Goal: Task Accomplishment & Management: Manage account settings

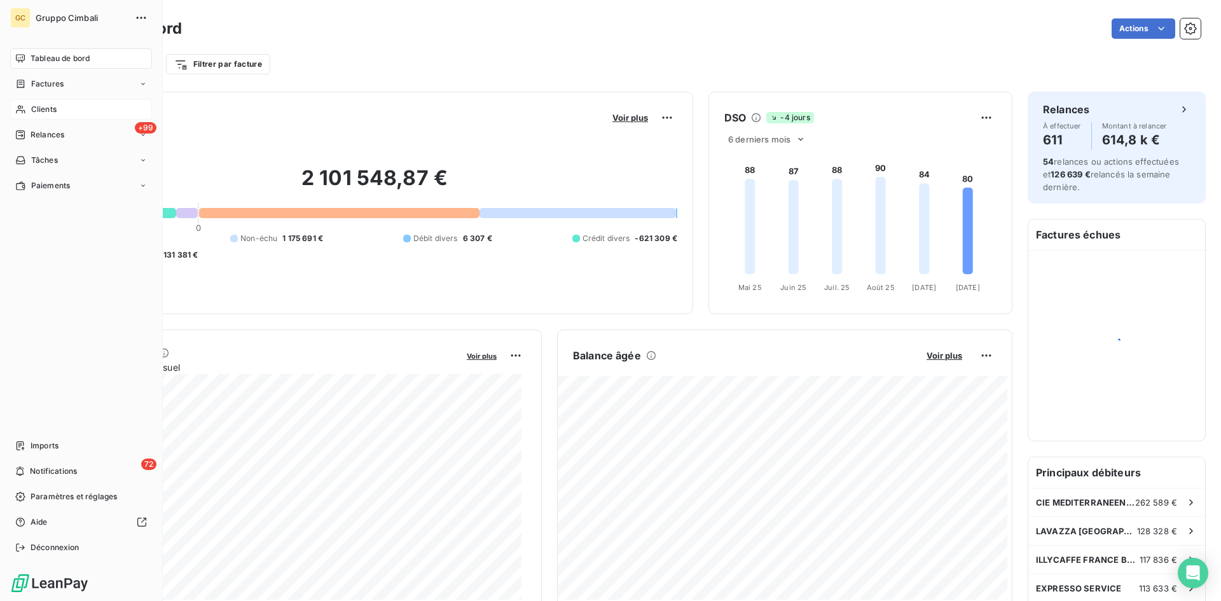
click at [36, 109] on span "Clients" at bounding box center [43, 109] width 25 height 11
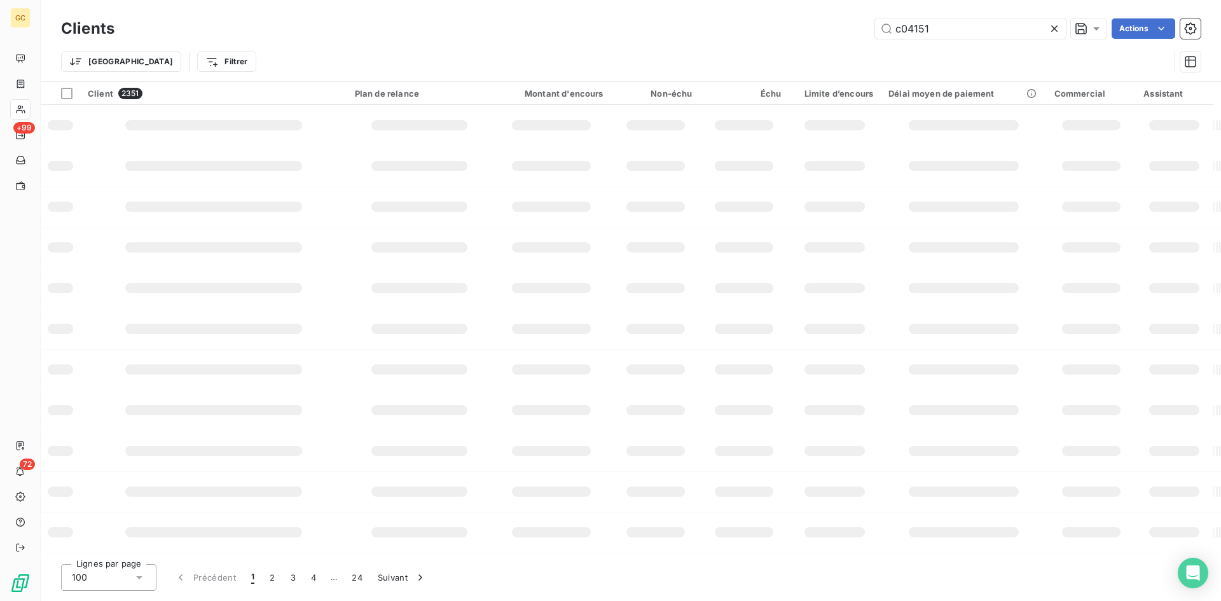
type input "c04151"
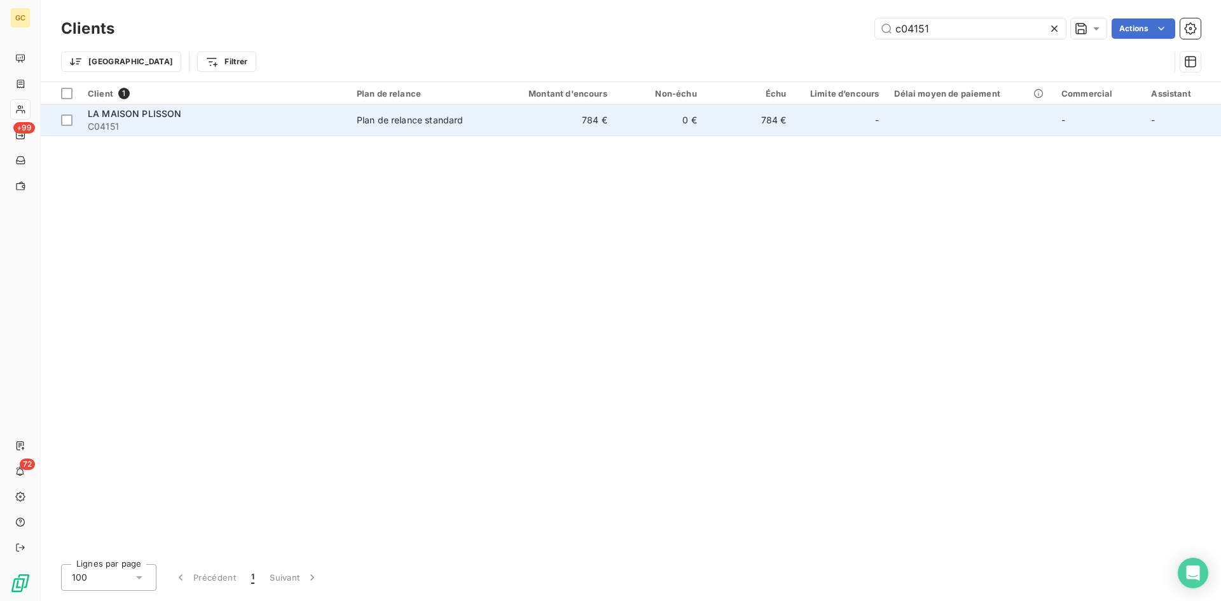
click at [100, 113] on span "LA MAISON PLISSON" at bounding box center [135, 113] width 94 height 11
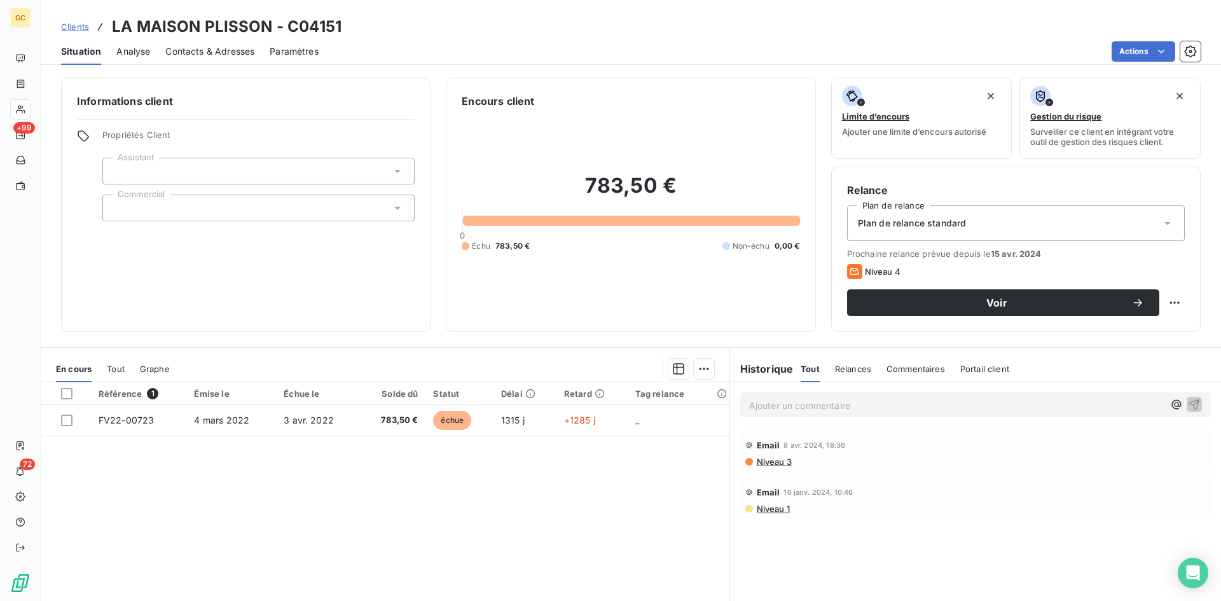
click at [202, 51] on span "Contacts & Adresses" at bounding box center [209, 51] width 89 height 13
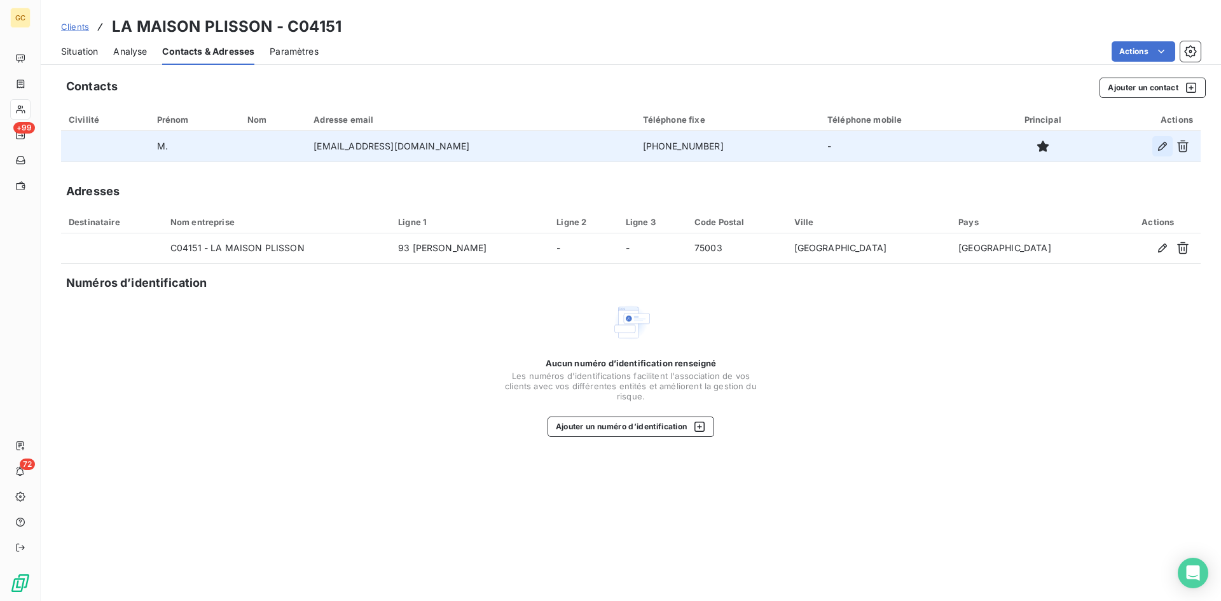
click at [1161, 148] on icon "button" at bounding box center [1162, 146] width 13 height 13
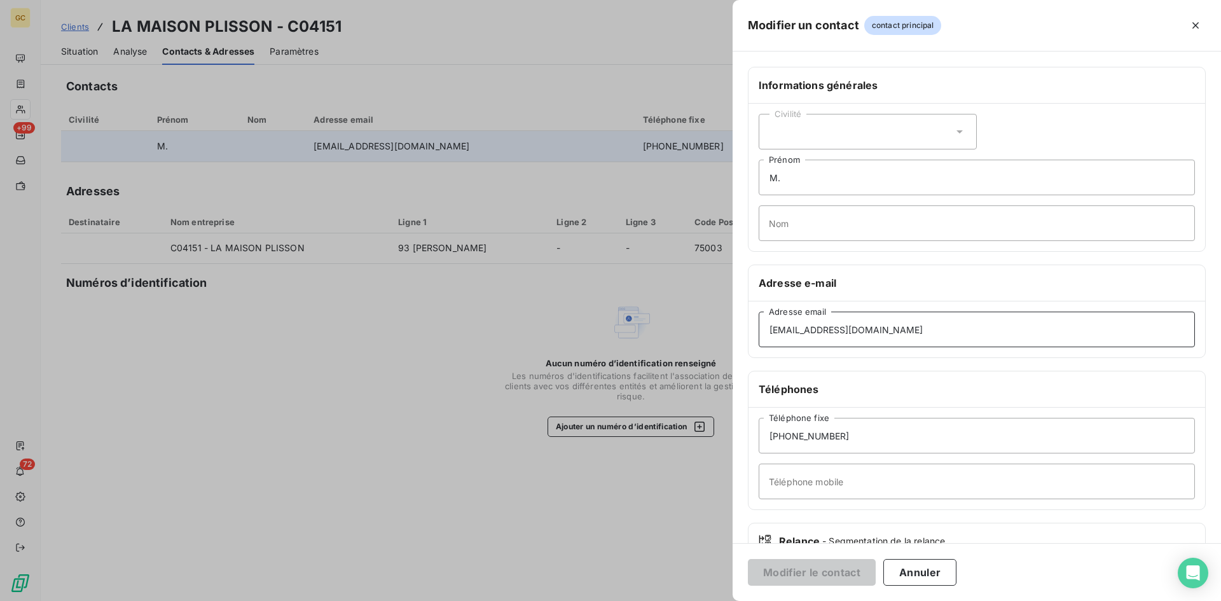
drag, startPoint x: 868, startPoint y: 327, endPoint x: 606, endPoint y: 332, distance: 261.3
click at [606, 600] on div "Modifier un contact contact principal Informations générales Civilité M. Prénom…" at bounding box center [610, 601] width 1221 height 0
paste input "m.legal@groupe-bertrand.com"
type input "m.legal@groupe-bertrand.com"
click at [817, 577] on button "Modifier le contact" at bounding box center [812, 572] width 128 height 27
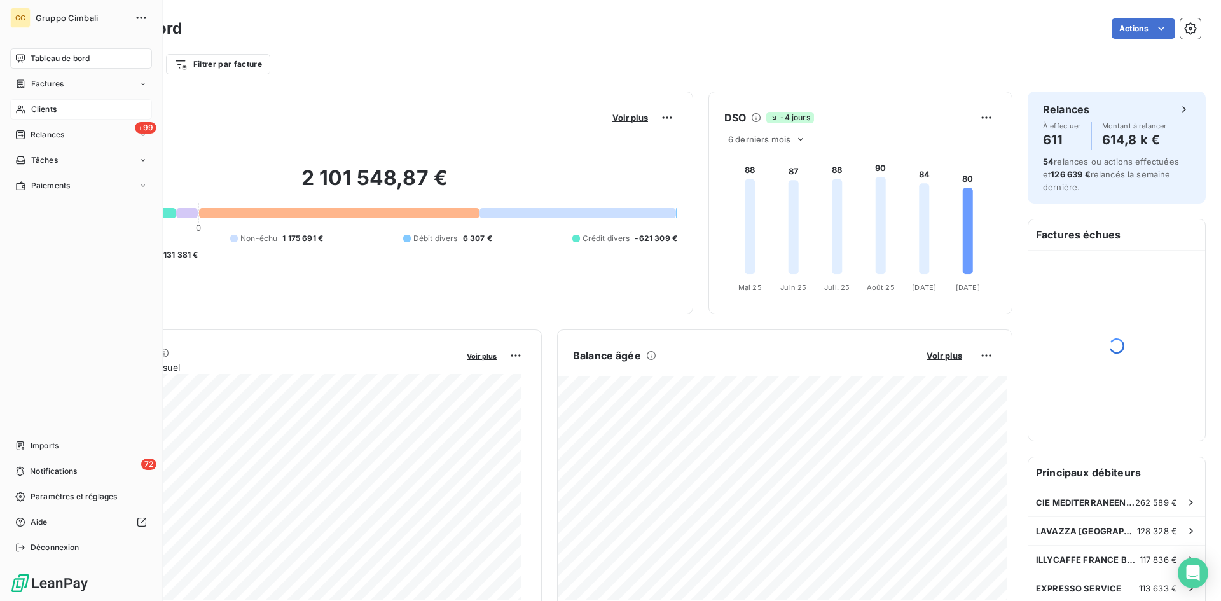
click at [34, 107] on span "Clients" at bounding box center [43, 109] width 25 height 11
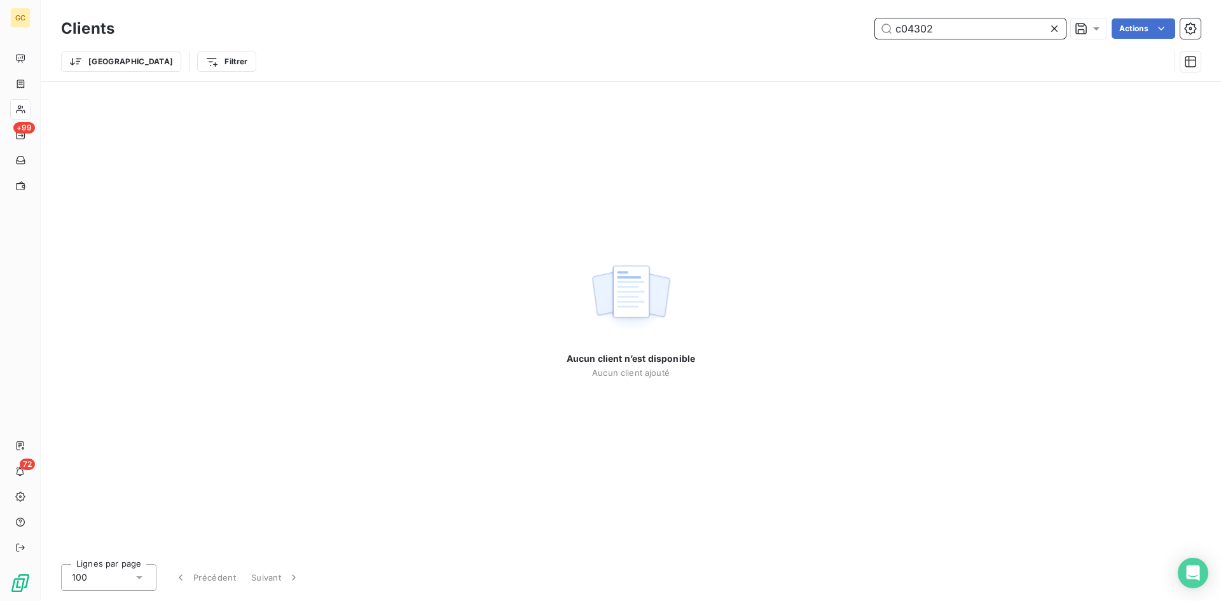
drag, startPoint x: 920, startPoint y: 27, endPoint x: 933, endPoint y: 31, distance: 13.9
click at [933, 31] on input "c04302" at bounding box center [970, 28] width 191 height 20
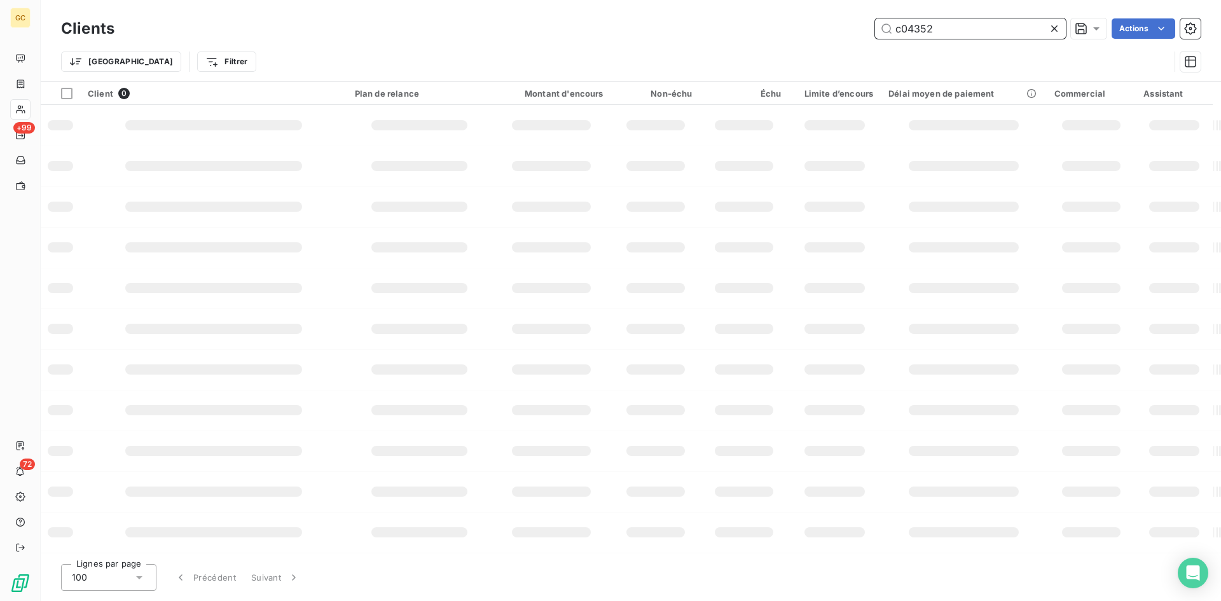
type input "c04352"
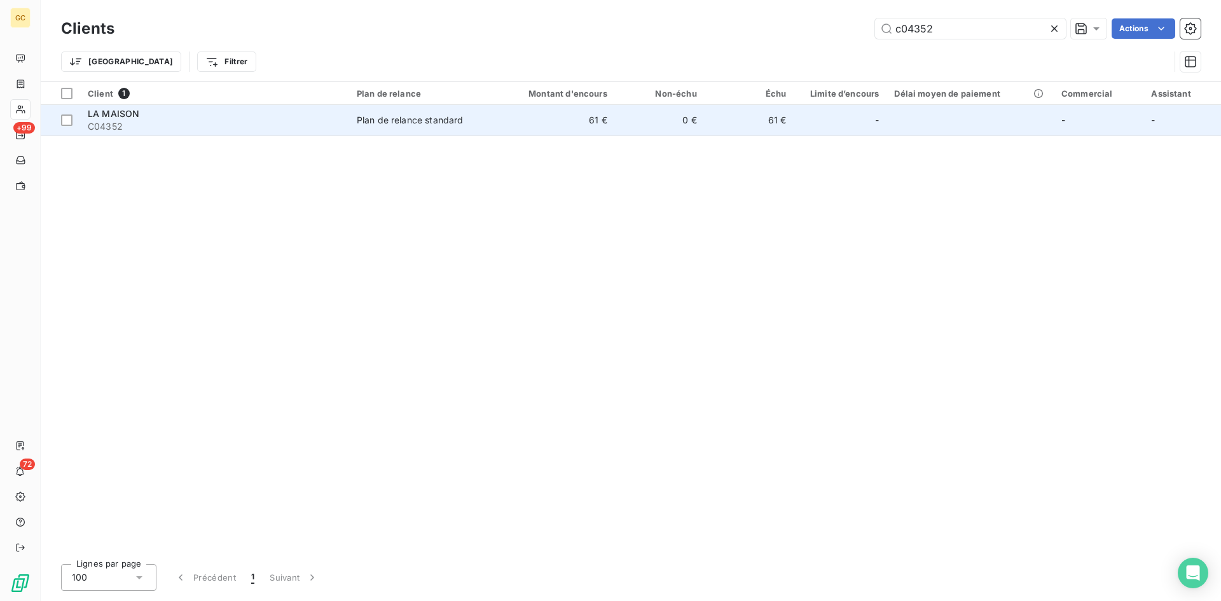
click at [124, 112] on span "LA MAISON" at bounding box center [113, 113] width 51 height 11
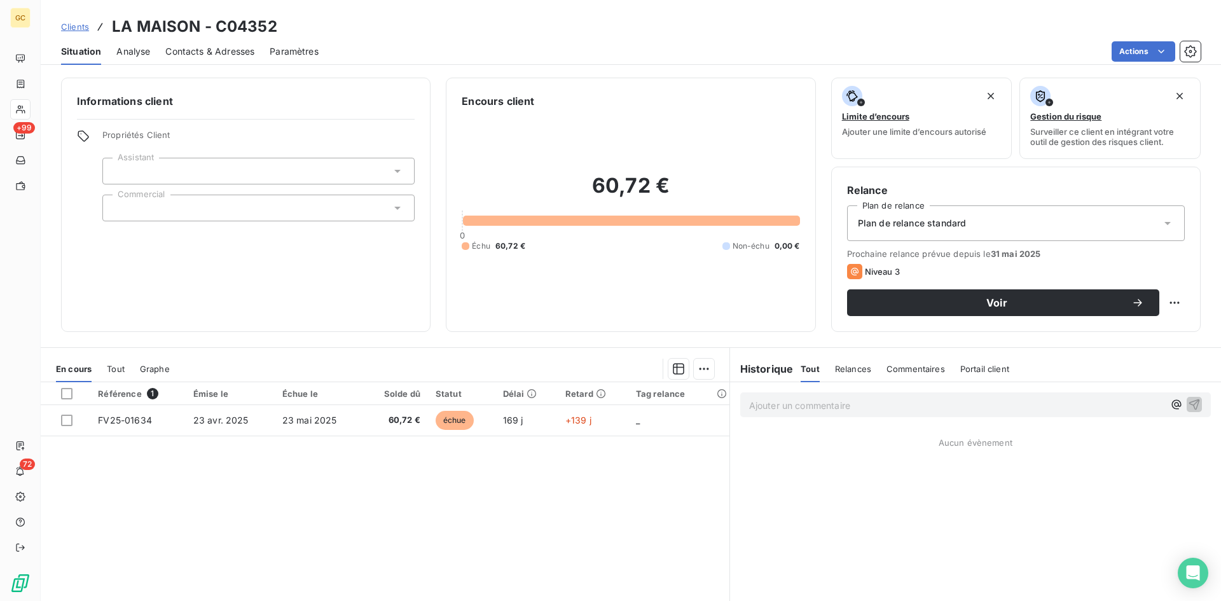
click at [184, 50] on span "Contacts & Adresses" at bounding box center [209, 51] width 89 height 13
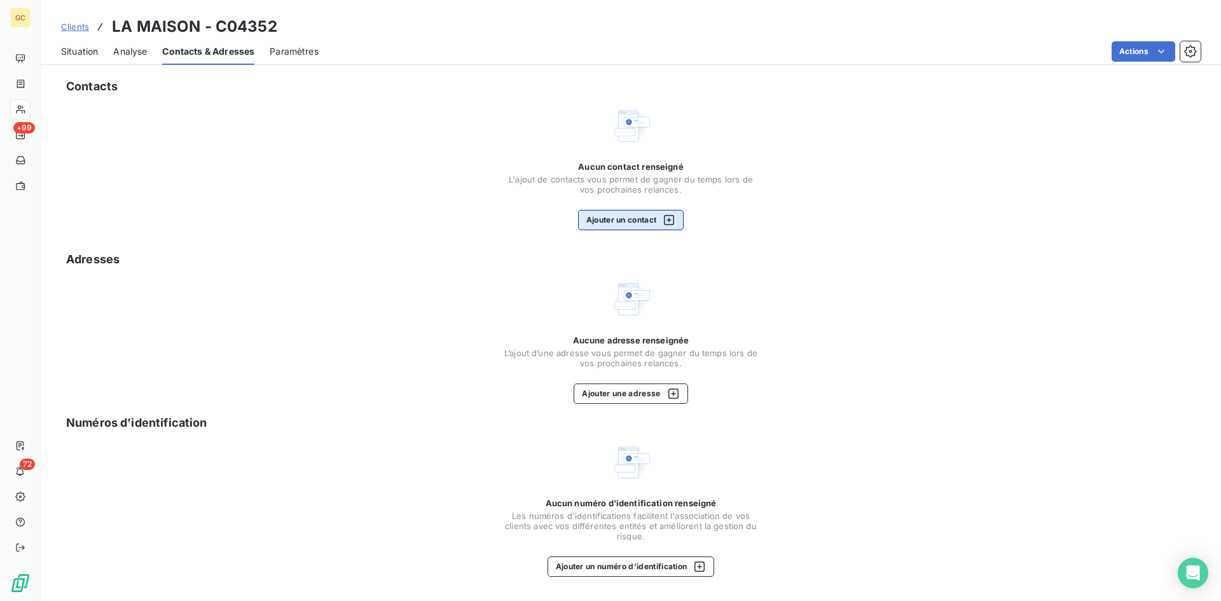
click at [626, 218] on button "Ajouter un contact" at bounding box center [631, 220] width 106 height 20
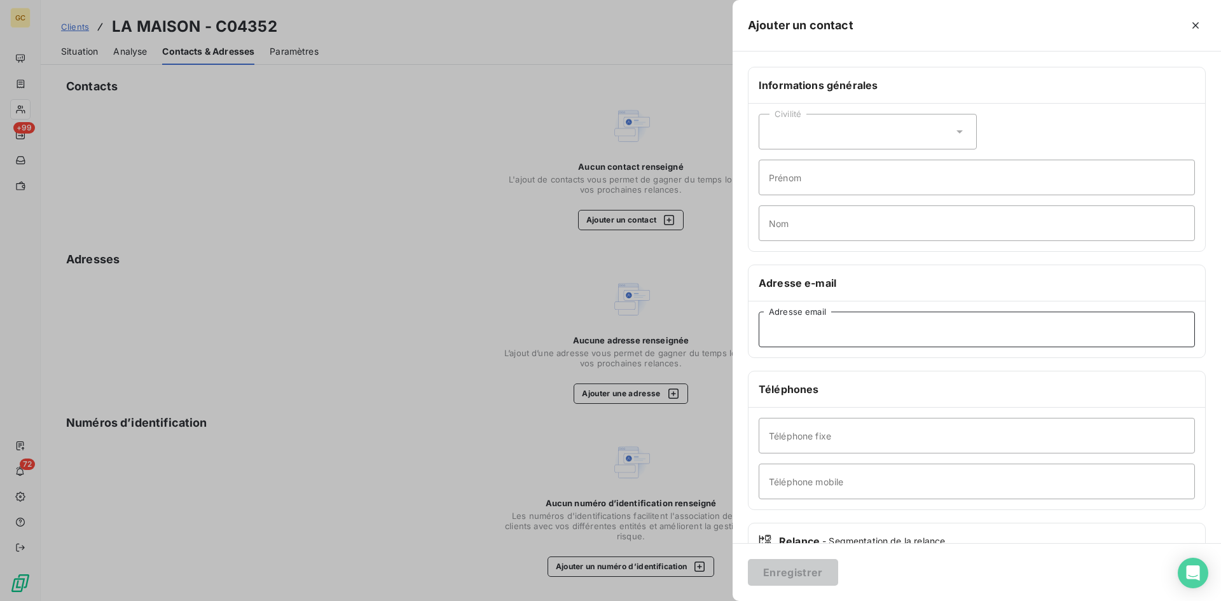
paste input "damien@bistrotlamaison.com"
type input "damien@bistrotlamaison.com"
click at [789, 573] on button "Enregistrer" at bounding box center [793, 572] width 90 height 27
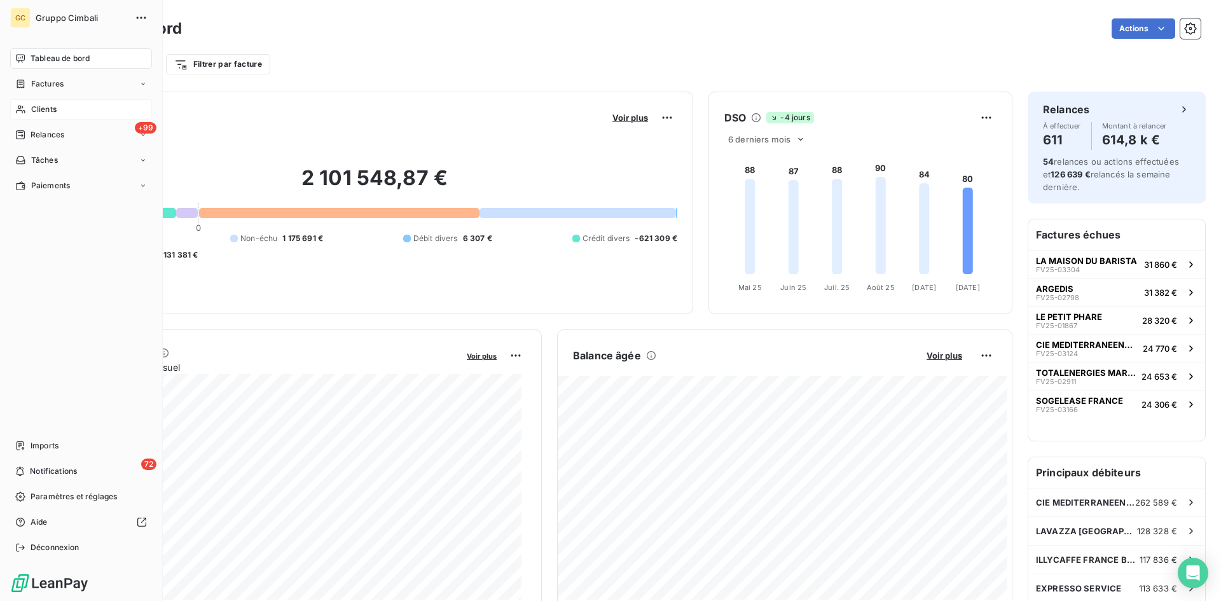
click at [36, 107] on span "Clients" at bounding box center [43, 109] width 25 height 11
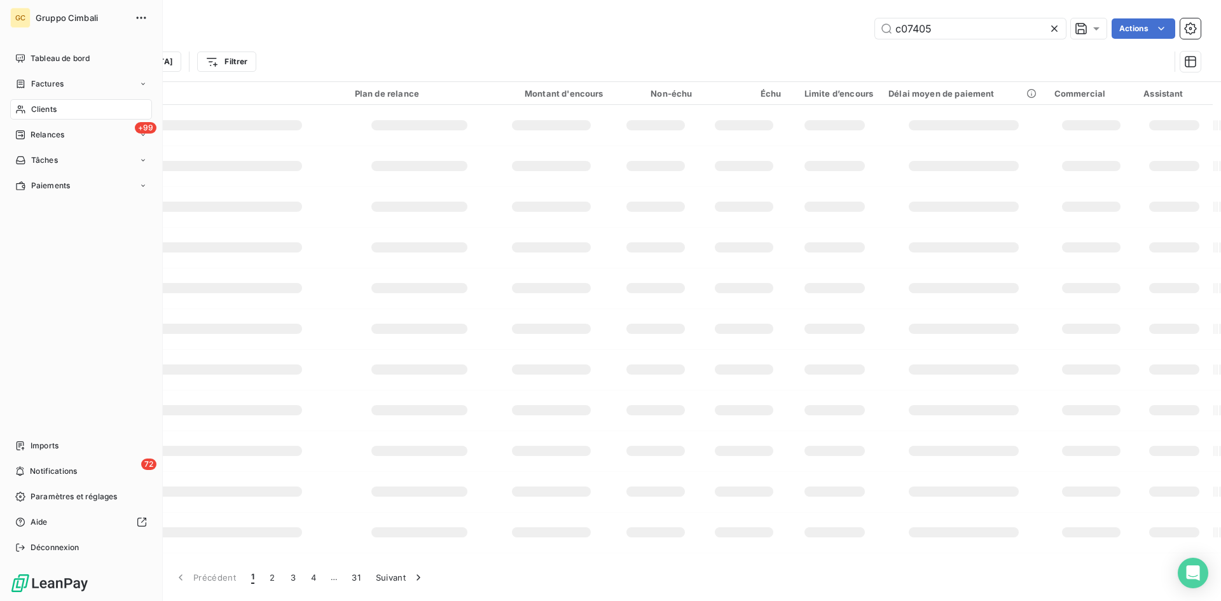
type input "c07405"
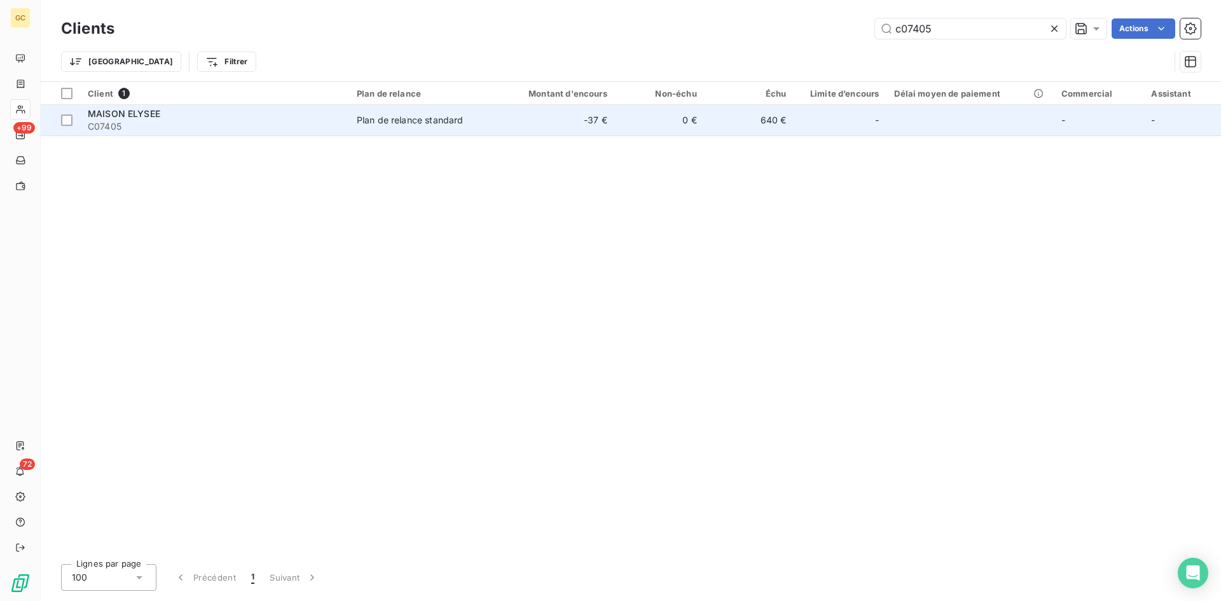
click at [122, 117] on span "MAISON ELYSEE" at bounding box center [124, 113] width 72 height 11
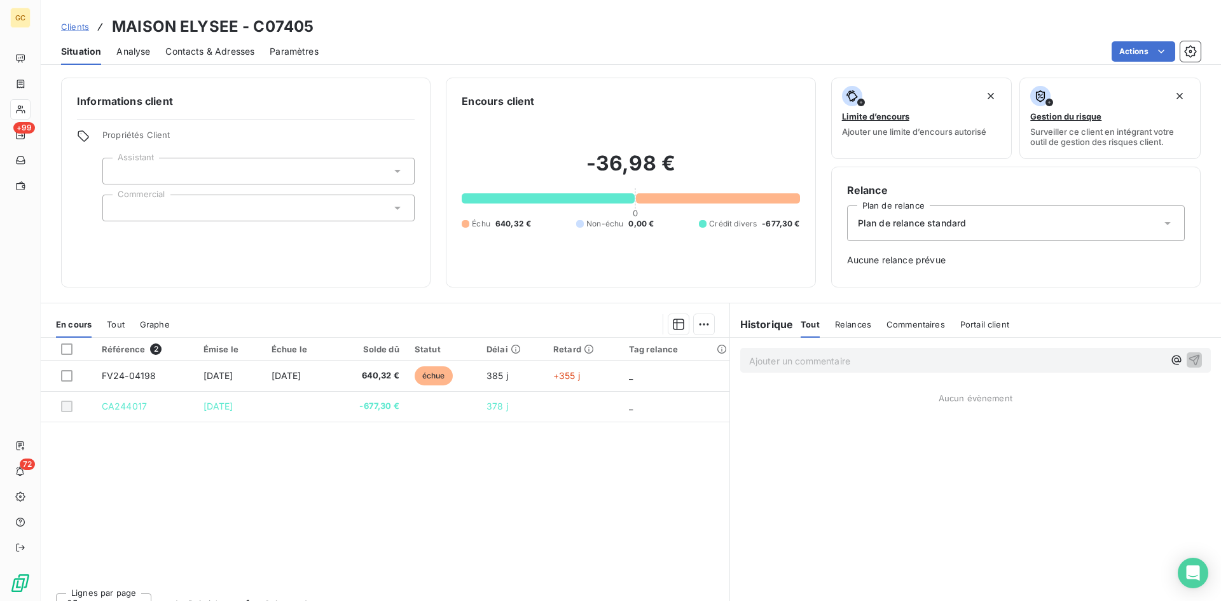
click at [213, 54] on span "Contacts & Adresses" at bounding box center [209, 51] width 89 height 13
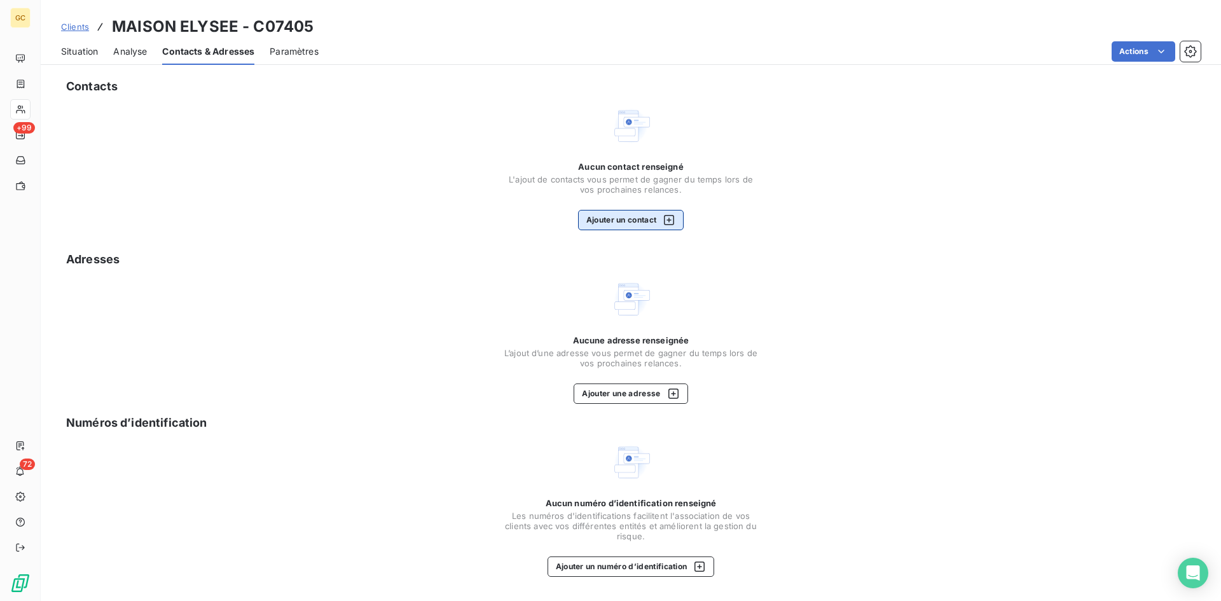
click at [605, 219] on button "Ajouter un contact" at bounding box center [631, 220] width 106 height 20
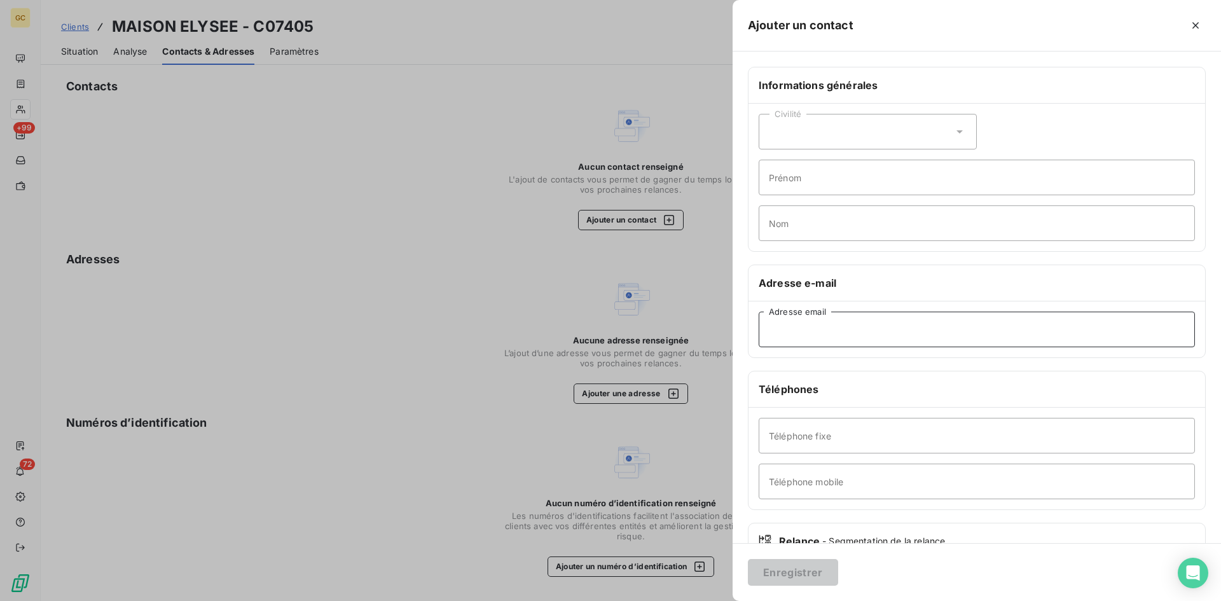
paste input "dircom.financier@elysee.fr"
type input "dircom.financier@elysee.fr"
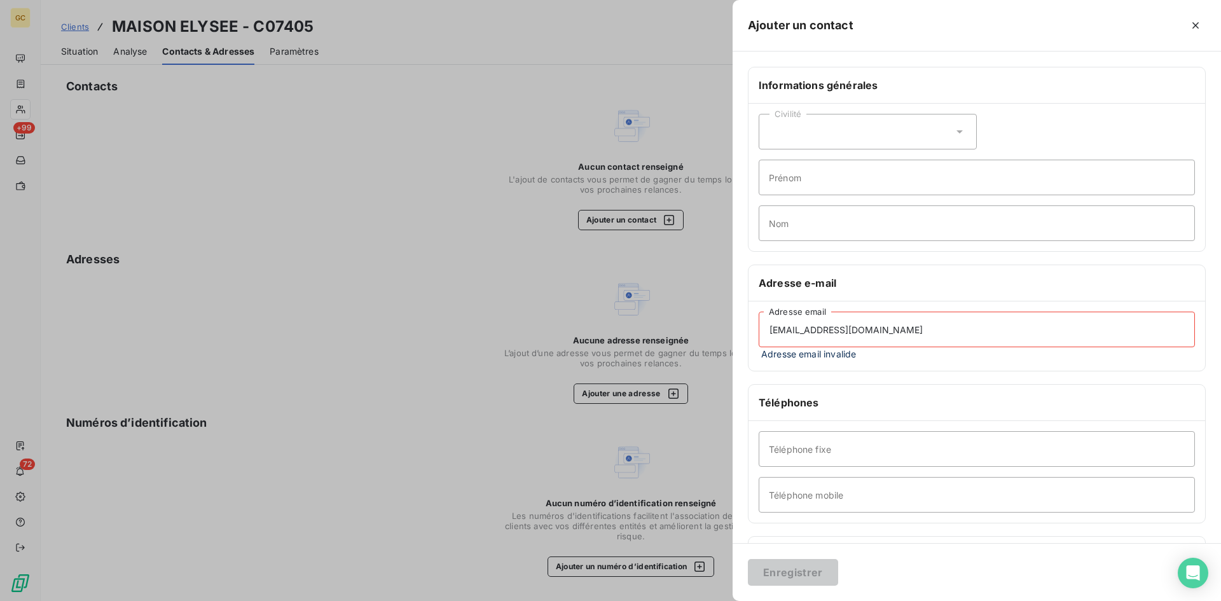
drag, startPoint x: 899, startPoint y: 326, endPoint x: 674, endPoint y: 329, distance: 225.1
click at [674, 600] on div "Ajouter un contact Informations générales Civilité Prénom Nom Adresse e-mail di…" at bounding box center [610, 601] width 1221 height 0
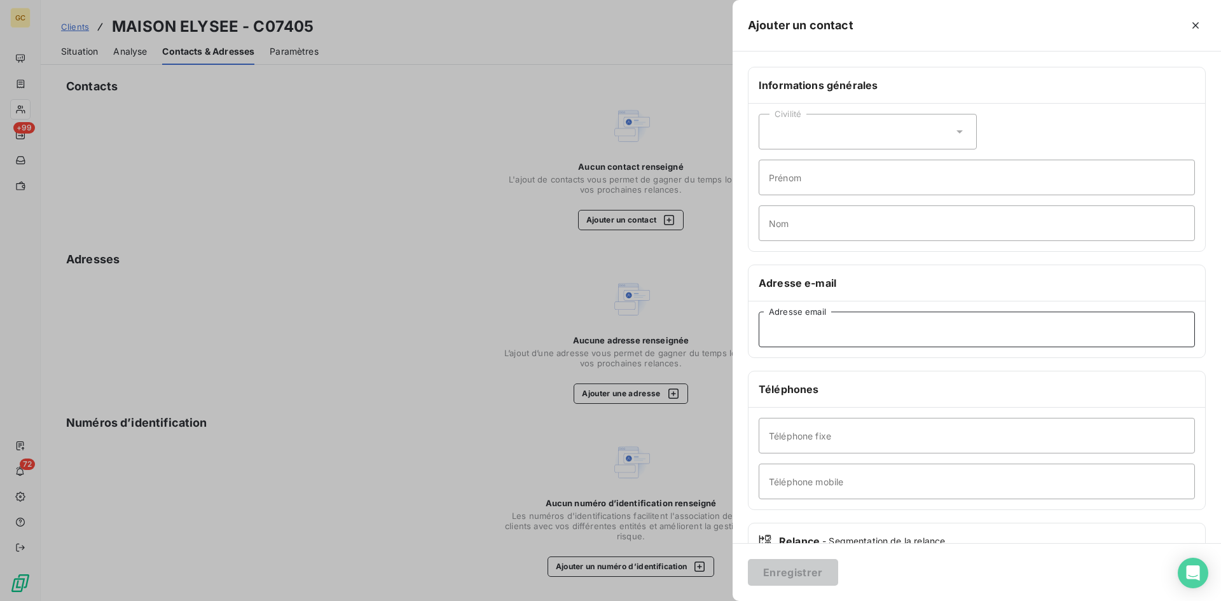
paste input "dircom.financier@elysee.fr"
type input "dircom.financier@elysee.fr"
click at [792, 571] on button "Enregistrer" at bounding box center [793, 572] width 90 height 27
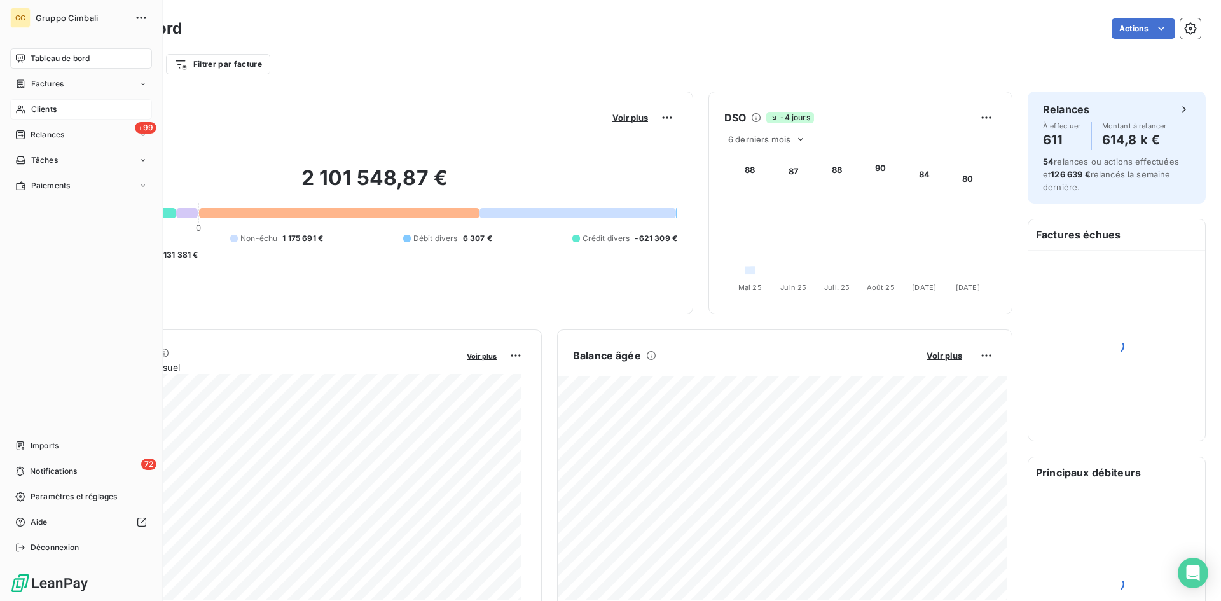
click at [36, 107] on span "Clients" at bounding box center [43, 109] width 25 height 11
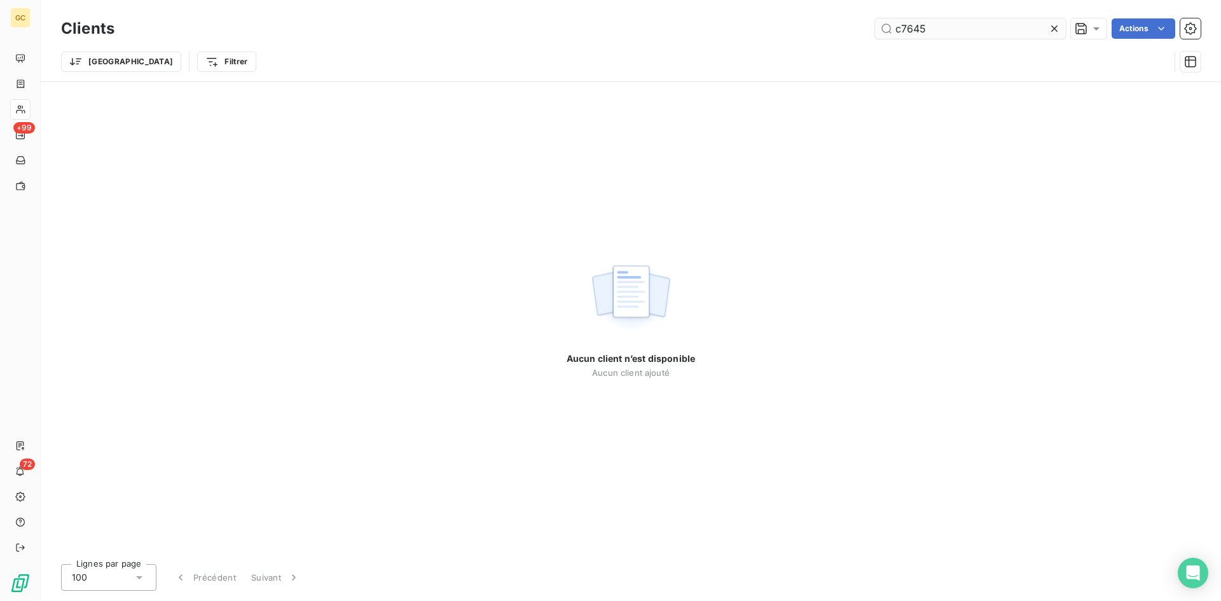
click at [901, 31] on input "c7645" at bounding box center [970, 28] width 191 height 20
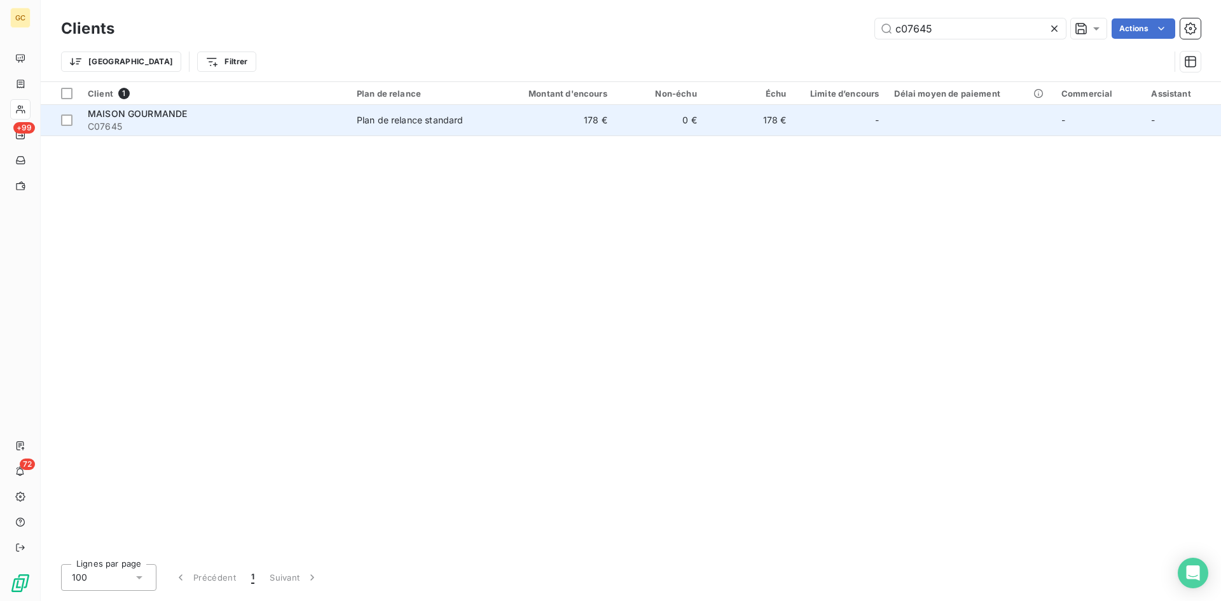
type input "c07645"
click at [142, 114] on span "MAISON GOURMANDE" at bounding box center [137, 113] width 99 height 11
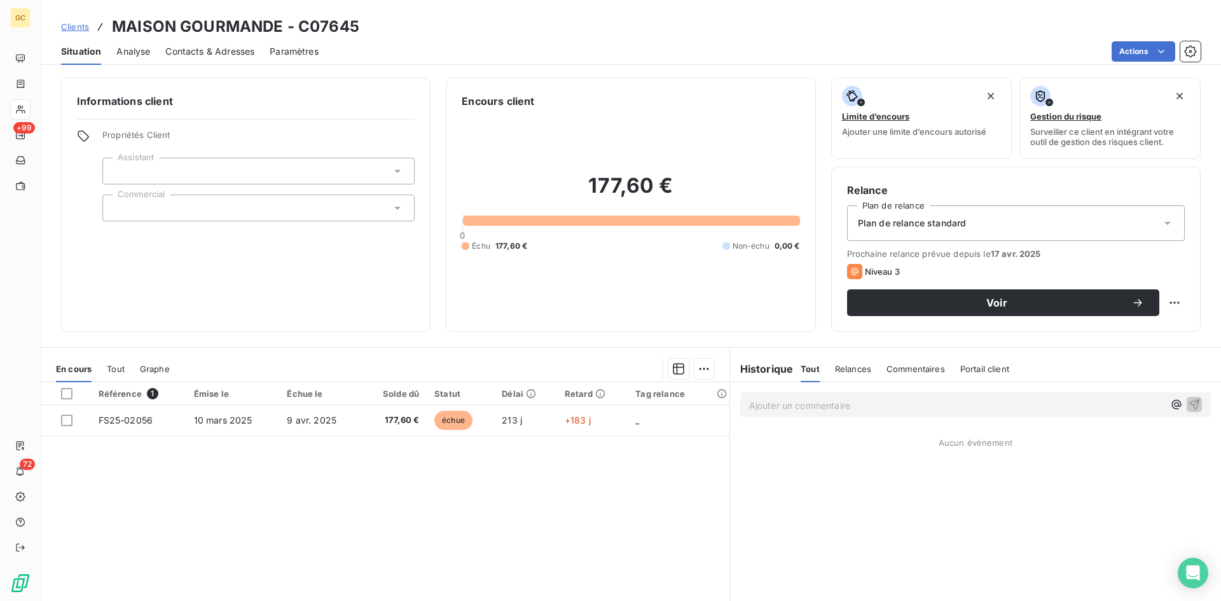
click at [244, 52] on span "Contacts & Adresses" at bounding box center [209, 51] width 89 height 13
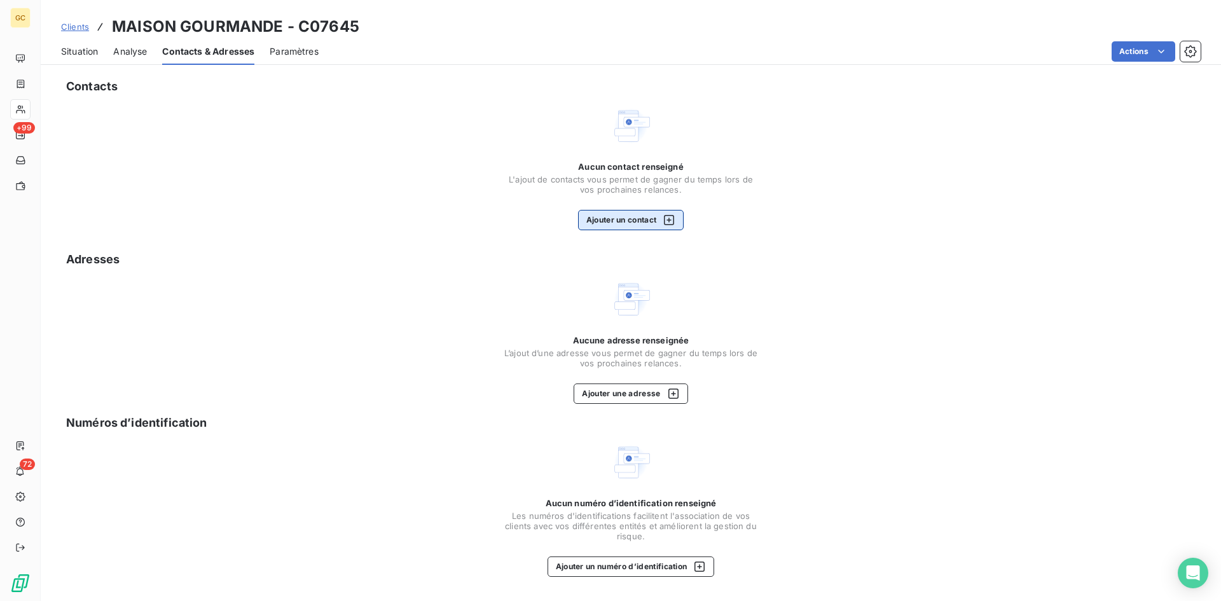
click at [629, 221] on button "Ajouter un contact" at bounding box center [631, 220] width 106 height 20
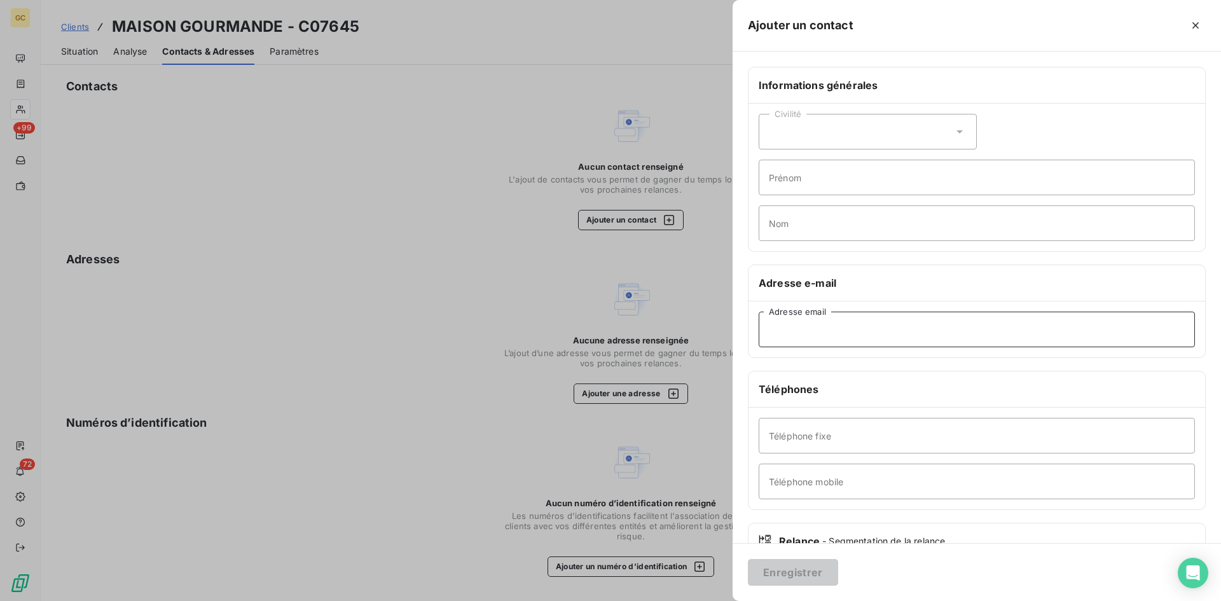
paste input "tarekhaddad104@gmail.com"
type input "tarekhaddad104@gmail.com"
click at [807, 573] on button "Enregistrer" at bounding box center [793, 572] width 90 height 27
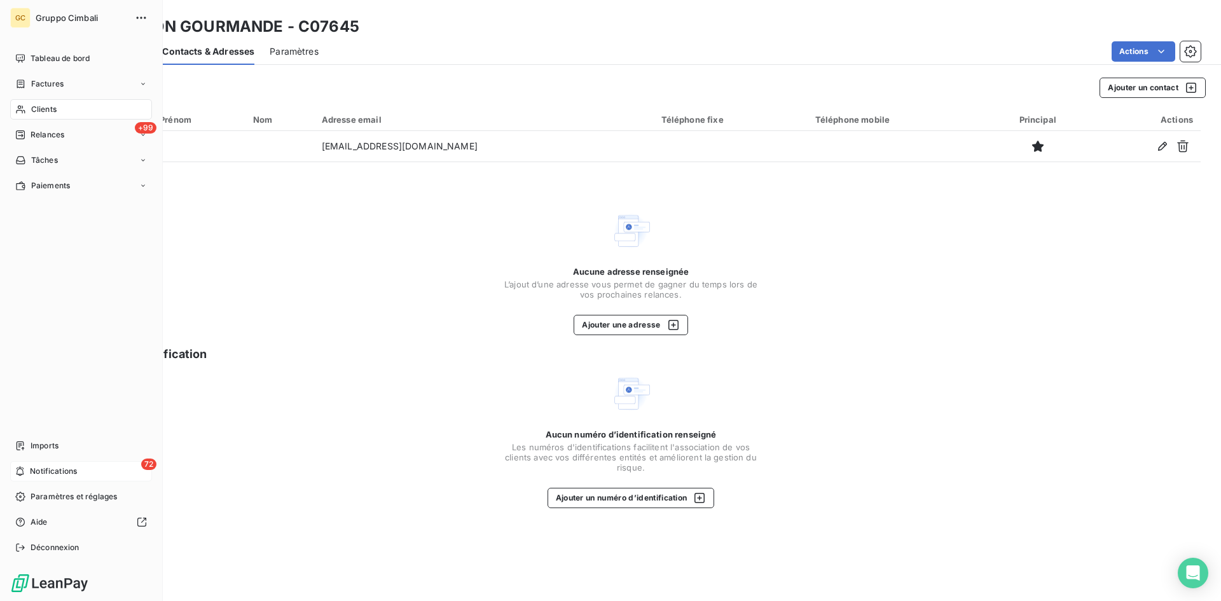
click at [51, 470] on span "Notifications" at bounding box center [53, 470] width 47 height 11
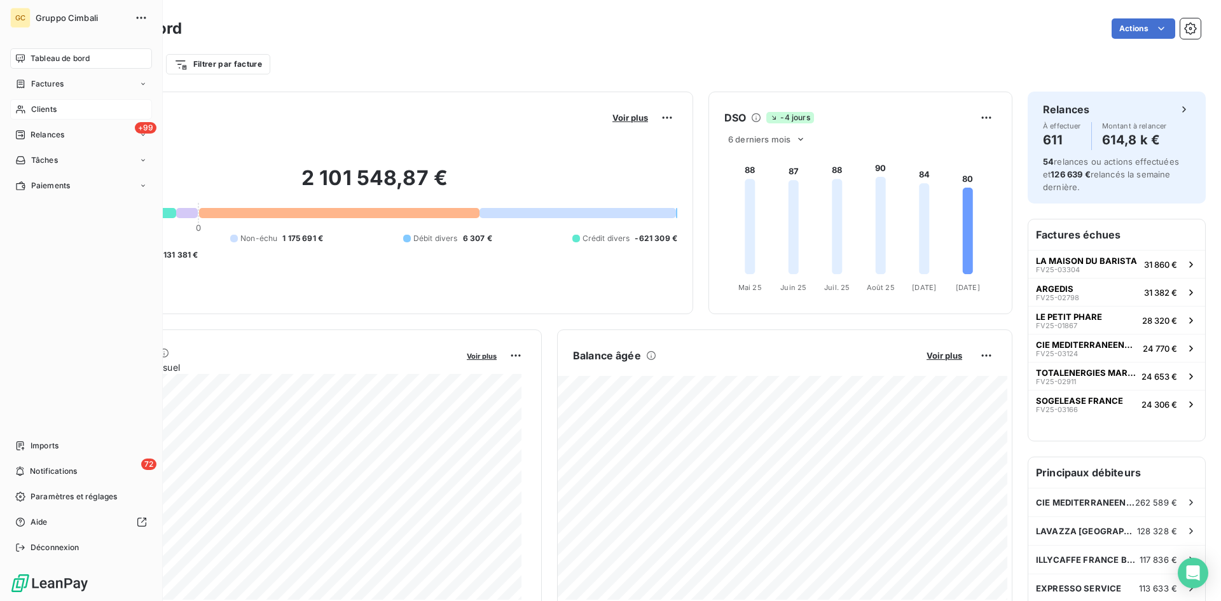
click at [33, 109] on span "Clients" at bounding box center [43, 109] width 25 height 11
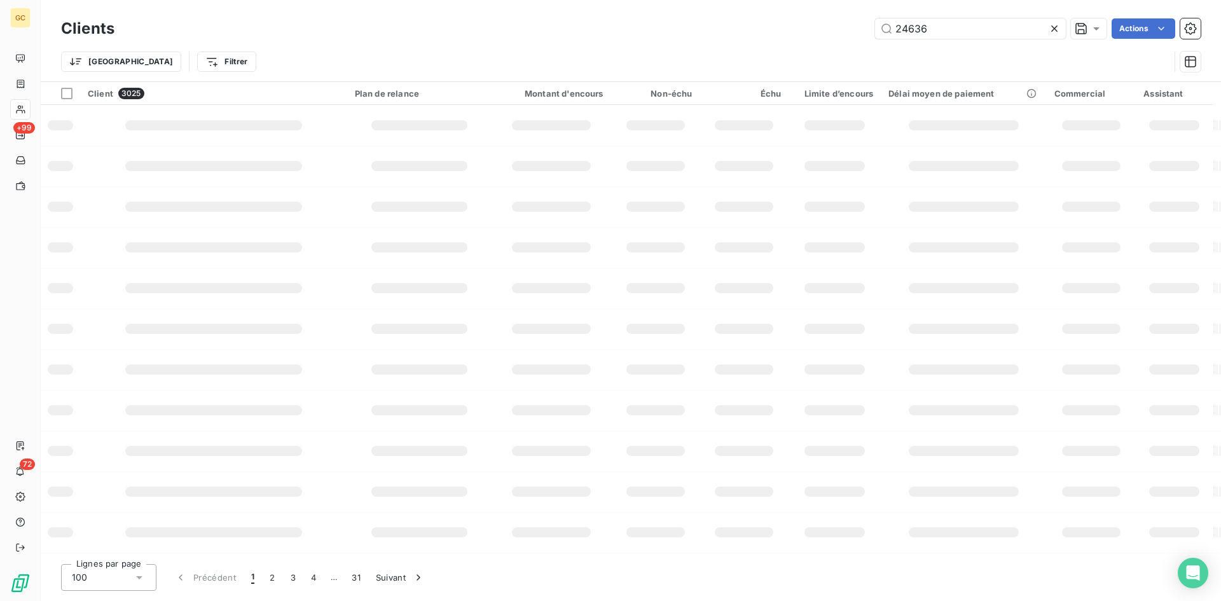
type input "24636"
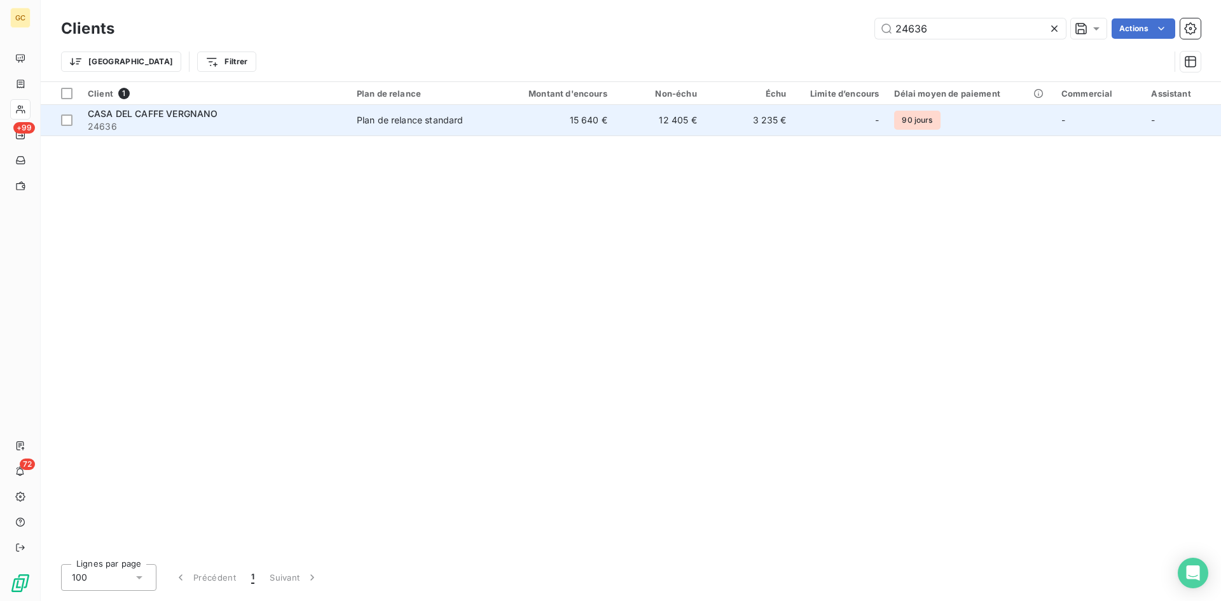
click at [175, 111] on span "CASA DEL CAFFE VERGNANO" at bounding box center [153, 113] width 130 height 11
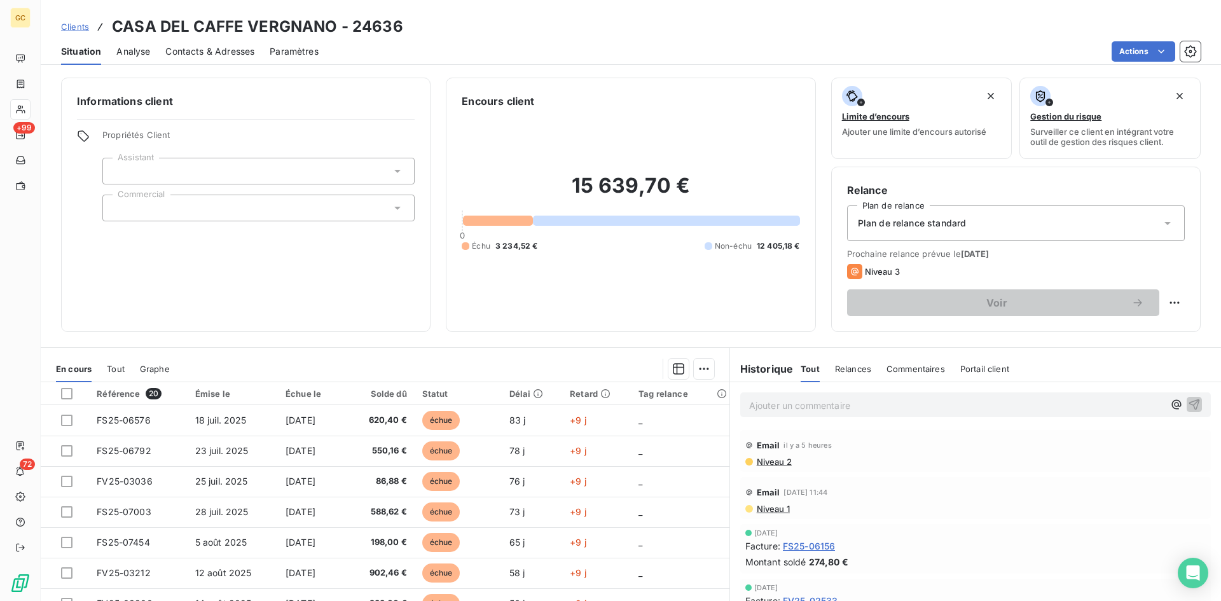
click at [221, 49] on span "Contacts & Adresses" at bounding box center [209, 51] width 89 height 13
